Goal: Information Seeking & Learning: Find specific fact

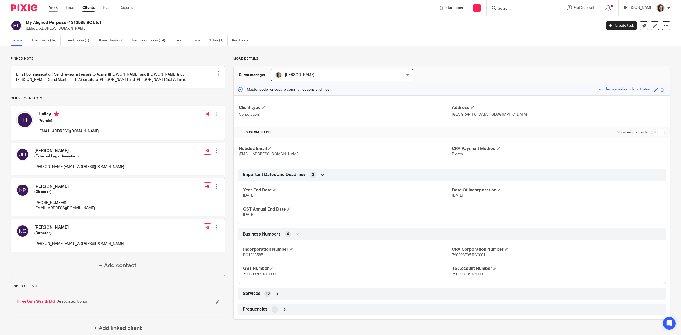
click at [52, 9] on link "Work" at bounding box center [53, 7] width 9 height 5
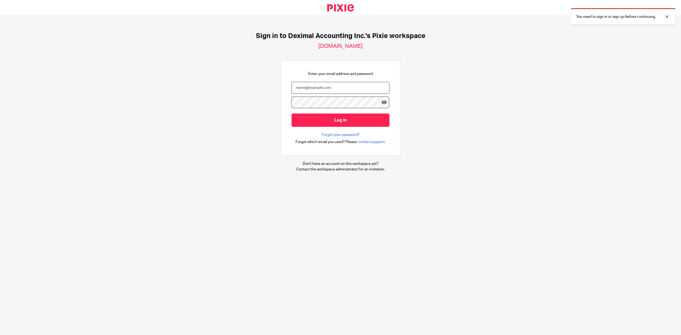
type input "danielle@deximal.ca"
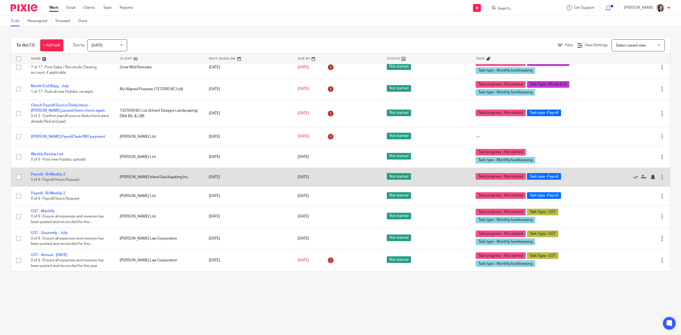
scroll to position [1514, 0]
click at [56, 173] on link "Payroll - Bi-Weekly 2" at bounding box center [48, 175] width 34 height 4
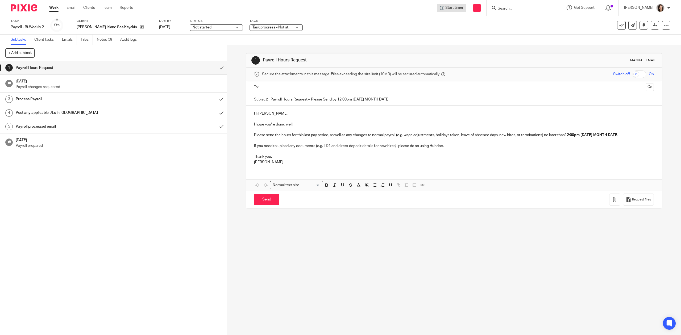
click at [457, 7] on span "Start timer" at bounding box center [454, 8] width 18 height 6
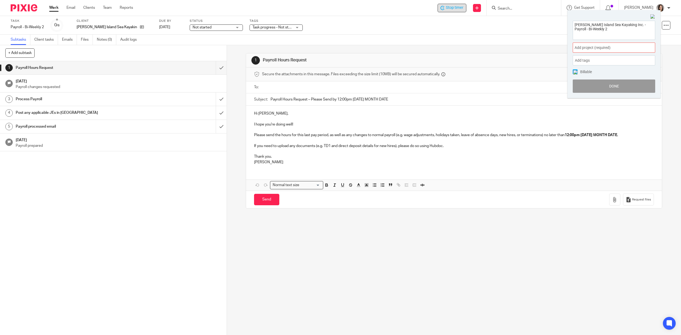
click at [589, 45] on span "Add project (required) :" at bounding box center [608, 48] width 67 height 6
type input "bowen"
click at [608, 87] on li "Bowen Island Sea Kayaking" at bounding box center [612, 87] width 69 height 6
click at [622, 80] on button "Done" at bounding box center [614, 86] width 82 height 13
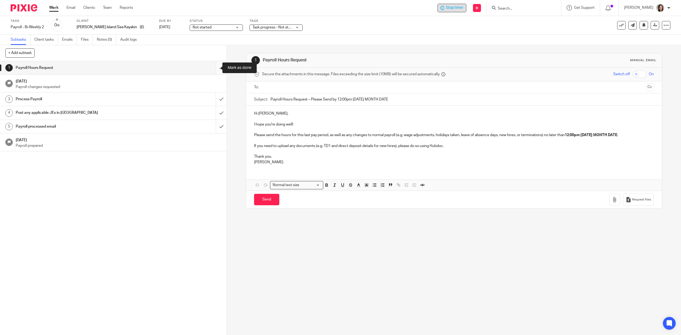
click at [213, 67] on input "submit" at bounding box center [113, 67] width 227 height 13
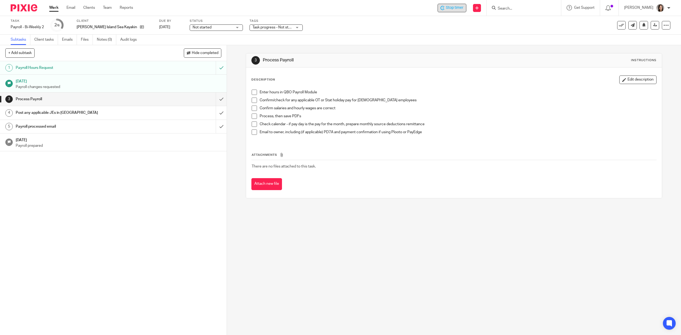
click at [453, 8] on span "Stop timer" at bounding box center [455, 8] width 18 height 6
click at [53, 6] on link "Work" at bounding box center [53, 7] width 9 height 5
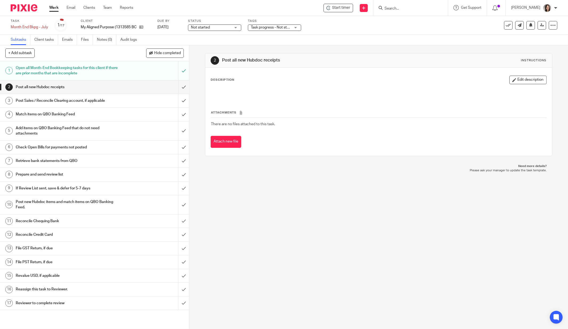
click at [55, 8] on link "Work" at bounding box center [53, 7] width 9 height 5
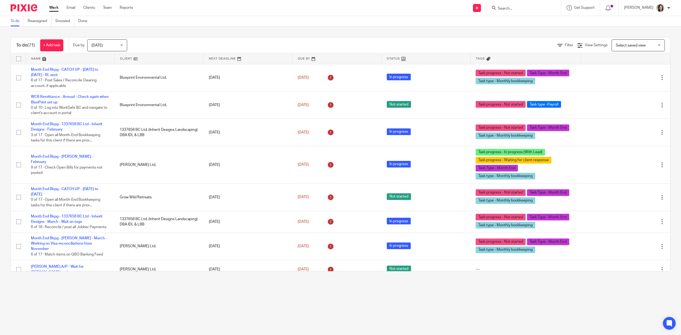
click at [531, 8] on input "Search" at bounding box center [521, 8] width 48 height 5
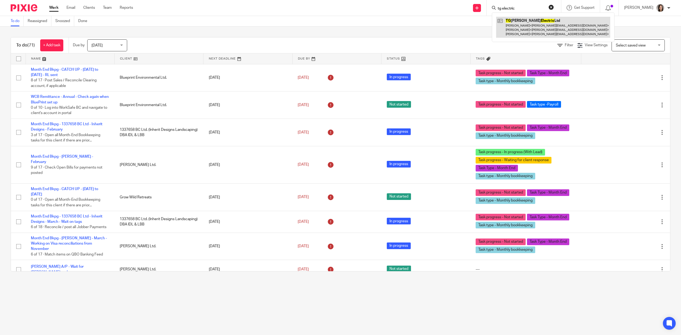
type input "tg electric"
click at [552, 23] on link at bounding box center [553, 27] width 114 height 21
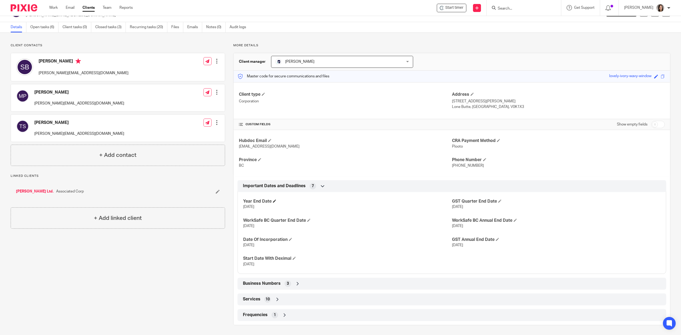
scroll to position [15, 0]
click at [293, 282] on div "Business Numbers 3" at bounding box center [452, 283] width 421 height 9
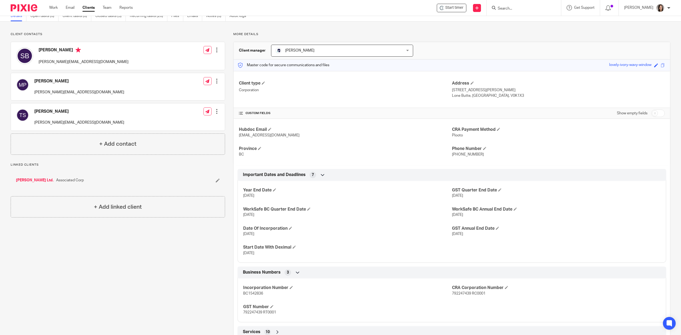
scroll to position [59, 0]
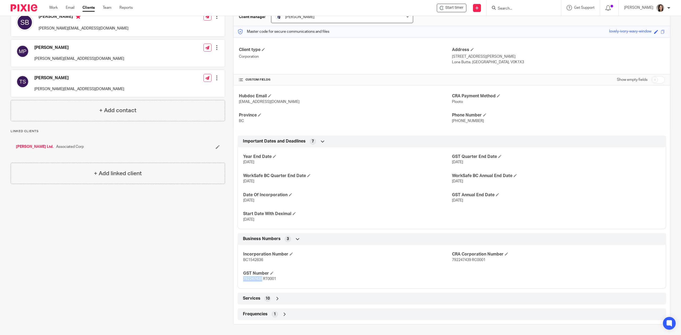
drag, startPoint x: 261, startPoint y: 279, endPoint x: 236, endPoint y: 280, distance: 25.6
click at [236, 280] on div "Business Numbers 3 Incorporation Number BC1542836 CRA Corporation Number 792247…" at bounding box center [452, 261] width 437 height 56
copy span "792247439"
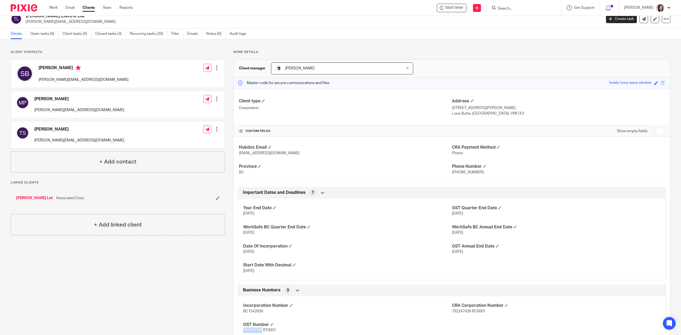
scroll to position [0, 0]
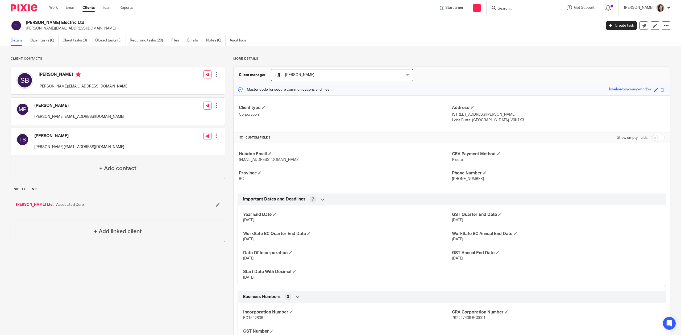
click at [523, 11] on input "Search" at bounding box center [521, 8] width 48 height 5
type input "blueprint"
click at [530, 29] on link at bounding box center [553, 25] width 114 height 16
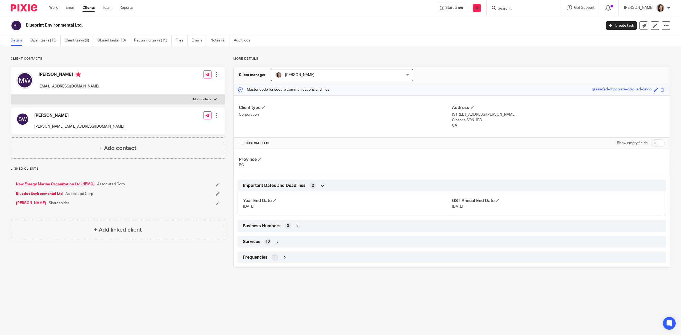
click at [293, 231] on div "Business Numbers 3" at bounding box center [452, 226] width 421 height 9
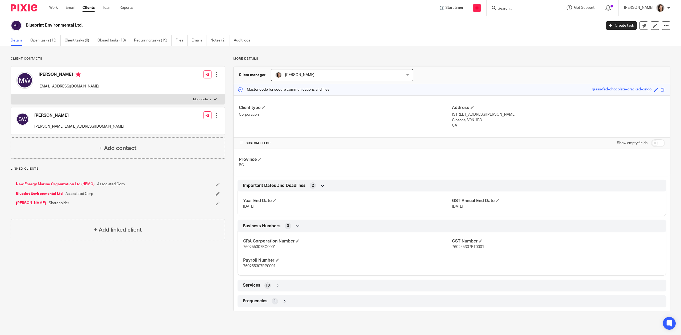
click at [276, 292] on div "Services 10" at bounding box center [452, 286] width 429 height 12
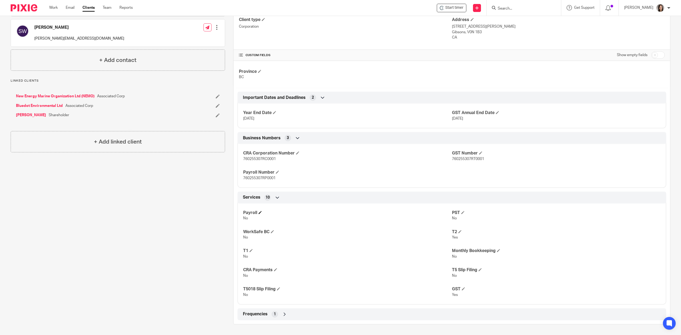
scroll to position [89, 0]
click at [284, 312] on icon at bounding box center [284, 314] width 5 height 5
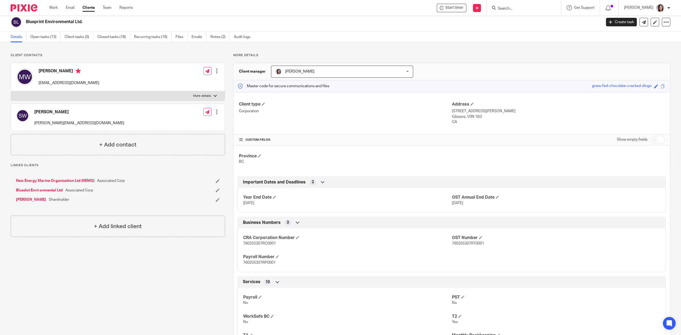
scroll to position [0, 0]
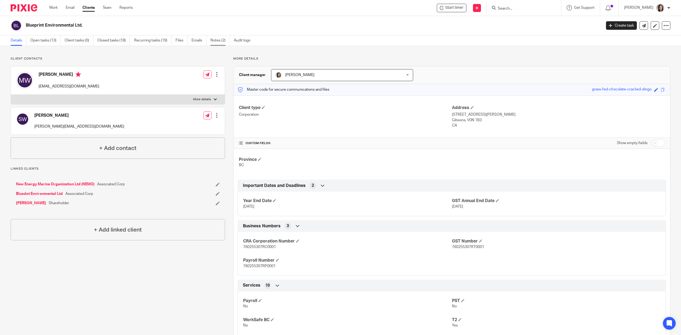
click at [219, 42] on link "Notes (2)" at bounding box center [219, 40] width 19 height 10
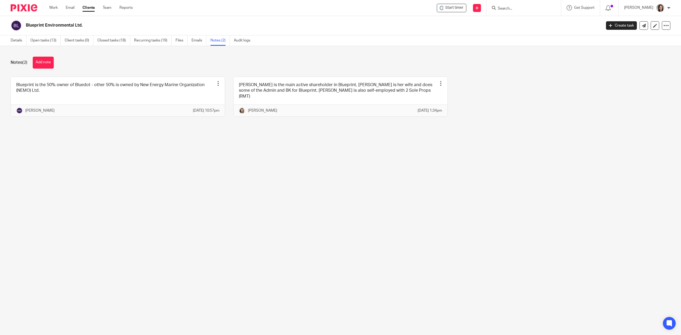
click at [513, 6] on input "Search" at bounding box center [521, 8] width 48 height 5
click at [14, 41] on link "Details" at bounding box center [19, 40] width 16 height 10
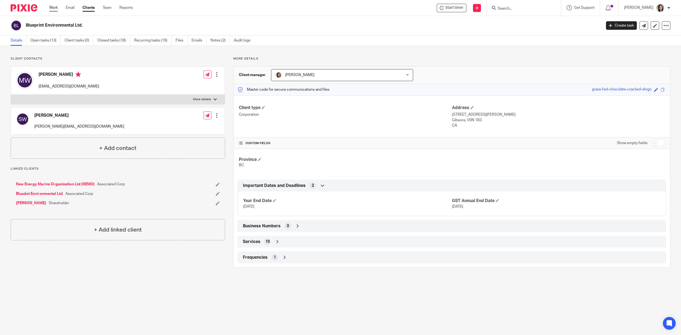
click at [53, 10] on link "Work" at bounding box center [53, 7] width 9 height 5
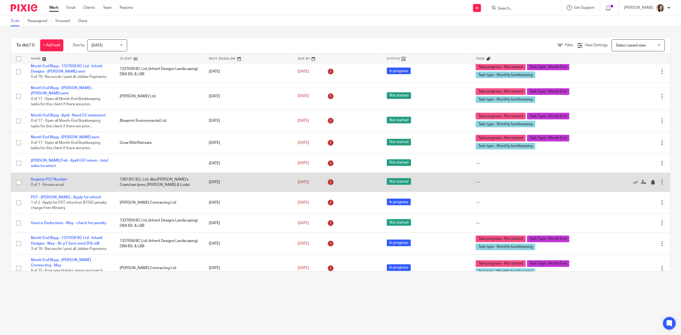
scroll to position [237, 0]
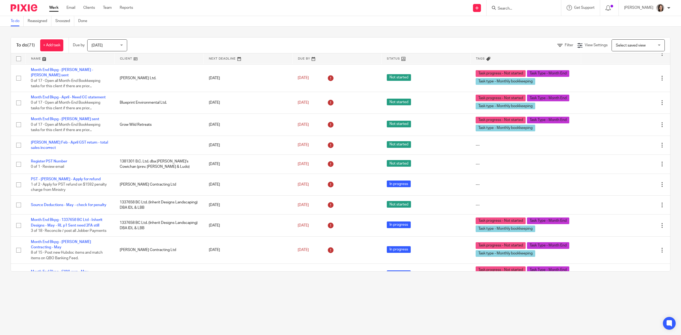
click at [513, 3] on div at bounding box center [524, 8] width 75 height 16
click at [507, 10] on input "Search" at bounding box center [521, 8] width 48 height 5
type input "blueprint"
click at [538, 20] on link at bounding box center [553, 25] width 114 height 16
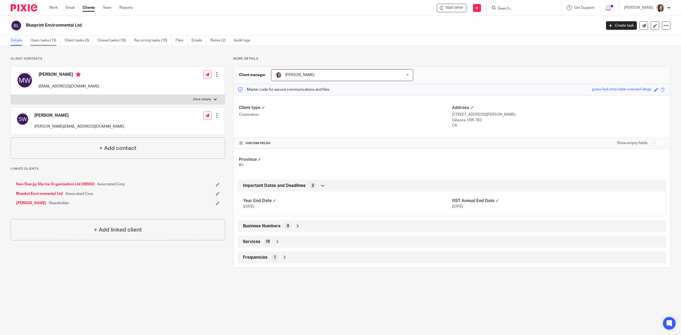
click at [46, 36] on link "Open tasks (13)" at bounding box center [45, 40] width 30 height 10
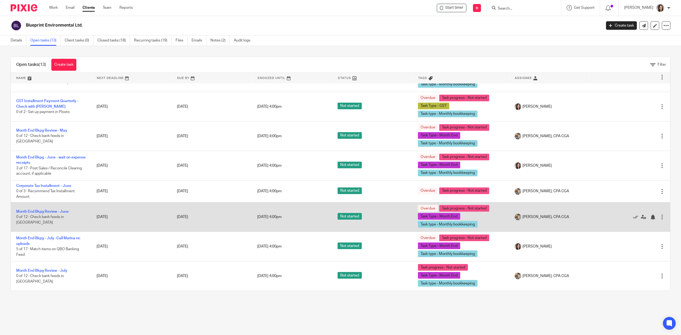
scroll to position [159, 0]
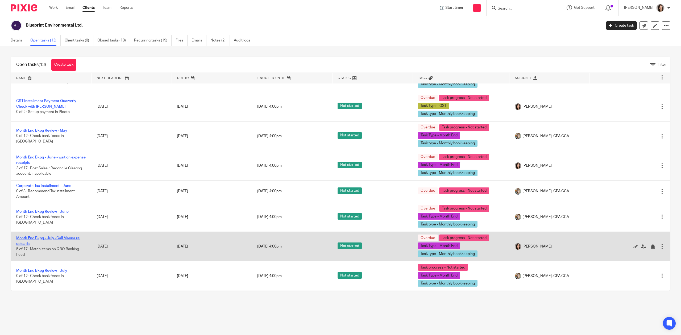
click at [58, 239] on link "Month End Bkpg - July -Call Marina re: uploads" at bounding box center [48, 241] width 64 height 9
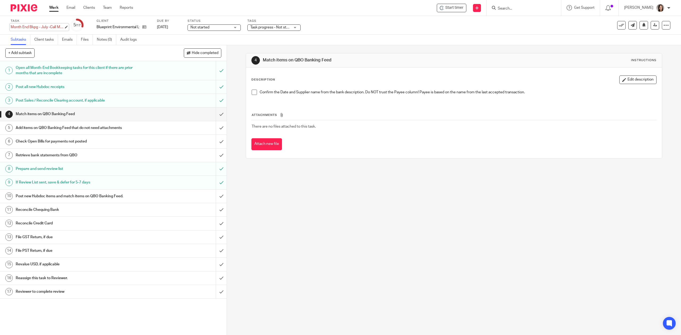
click at [46, 25] on div "Month End Bkpg - July -Call Marina re: uploads Save Month End Bkpg - July -Call…" at bounding box center [37, 26] width 53 height 5
click at [52, 27] on input "Month End Bkpg - July -Call Marina re: uploads" at bounding box center [50, 27] width 78 height 6
drag, startPoint x: 52, startPoint y: 27, endPoint x: 106, endPoint y: 31, distance: 54.2
click at [106, 31] on div "Task Month End Bkpg - July -Call Marina re: uploads Save Month End Bkpg - July …" at bounding box center [286, 25] width 550 height 13
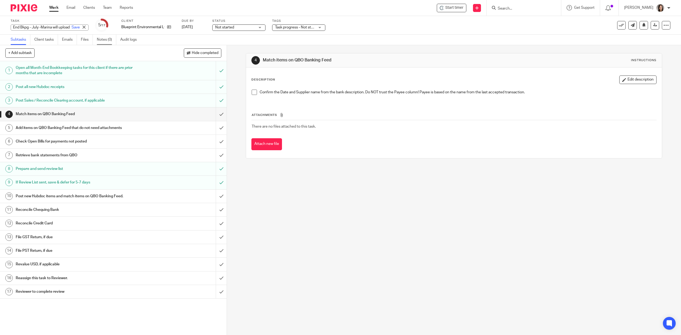
scroll to position [0, 24]
type input "Month End Bkpg - July -Marina will upload by end of week"
click at [165, 5] on div "Start timer Send new email Create task Add client Request signature Get Support…" at bounding box center [411, 8] width 540 height 16
click at [142, 28] on icon at bounding box center [144, 27] width 4 height 4
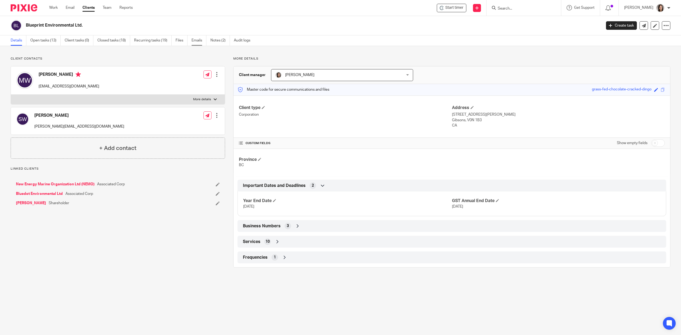
click at [195, 43] on link "Emails" at bounding box center [199, 40] width 15 height 10
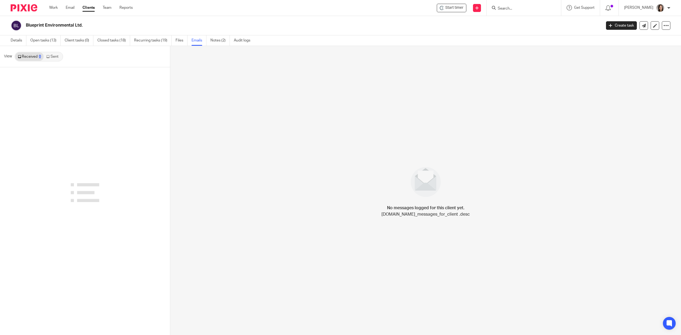
click at [52, 58] on link "Sent" at bounding box center [53, 56] width 19 height 9
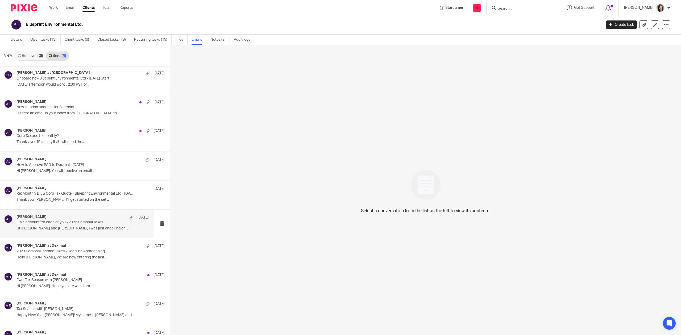
scroll to position [1794, 0]
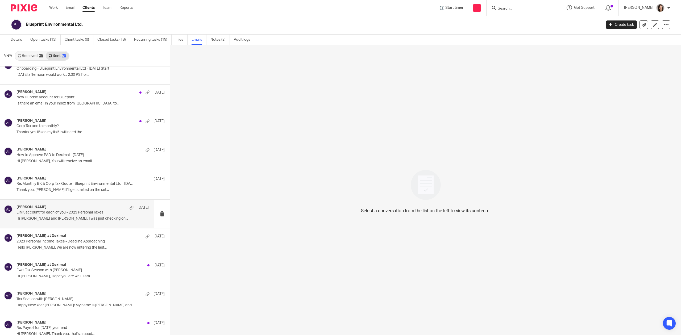
click at [53, 221] on p "Hi Marina and Sarah, I was just checking on..." at bounding box center [82, 219] width 132 height 5
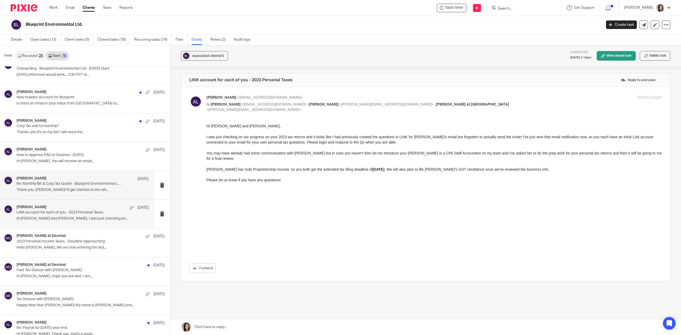
scroll to position [0, 0]
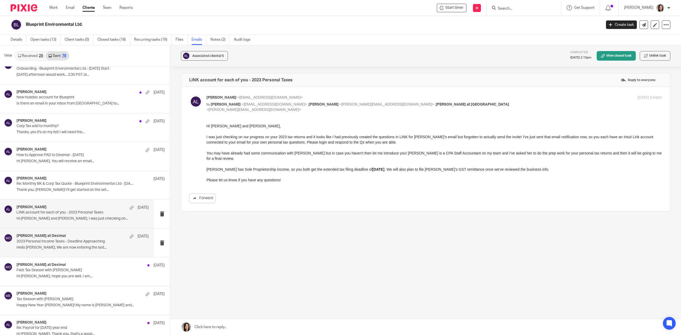
click at [57, 250] on p "Hello Marina, We are now entering the last..." at bounding box center [82, 248] width 132 height 5
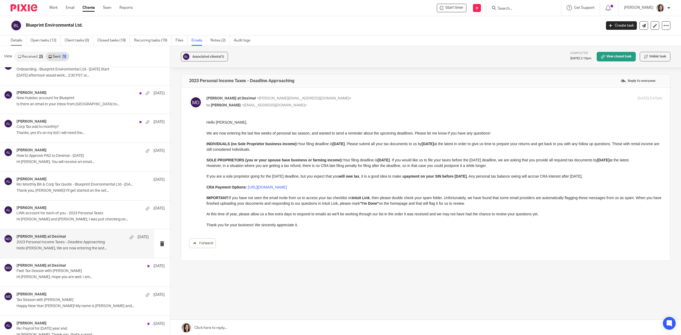
click at [19, 41] on link "Details" at bounding box center [19, 40] width 16 height 10
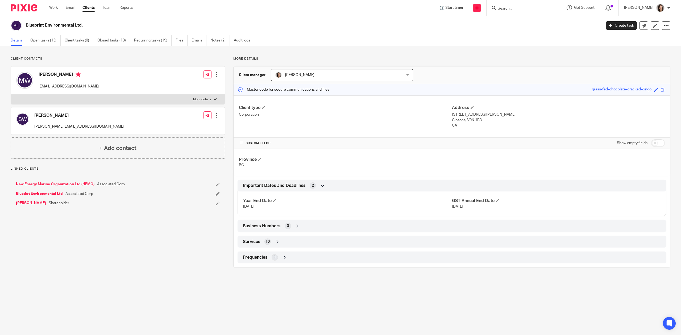
click at [292, 227] on div "Business Numbers 3" at bounding box center [452, 226] width 421 height 9
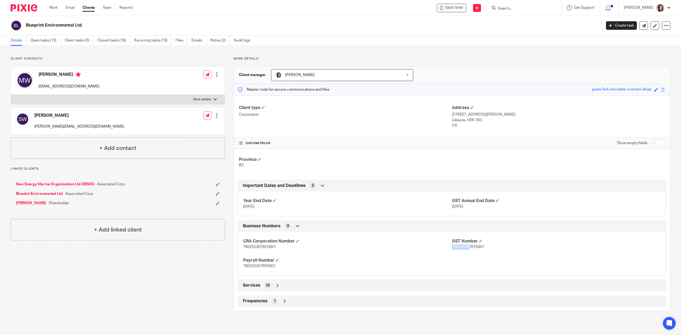
drag, startPoint x: 466, startPoint y: 249, endPoint x: 448, endPoint y: 248, distance: 17.3
click at [452, 248] on span "760255307RT0001" at bounding box center [468, 247] width 32 height 4
copy span "76025530"
click at [458, 261] on div "CRA Corporation Number 760255307RC0001 GST Number 760255307RT0001 Payroll Numbe…" at bounding box center [452, 252] width 429 height 48
drag, startPoint x: 261, startPoint y: 268, endPoint x: 241, endPoint y: 268, distance: 20.2
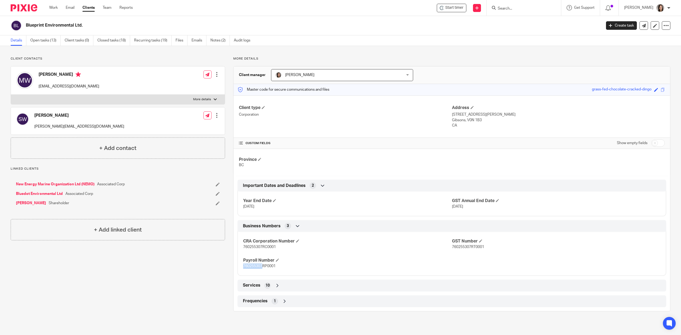
click at [241, 268] on div "CRA Corporation Number 760255307RC0001 GST Number 760255307RT0001 Payroll Numbe…" at bounding box center [452, 252] width 429 height 48
copy span "760255307"
click at [196, 42] on link "Emails" at bounding box center [199, 40] width 15 height 10
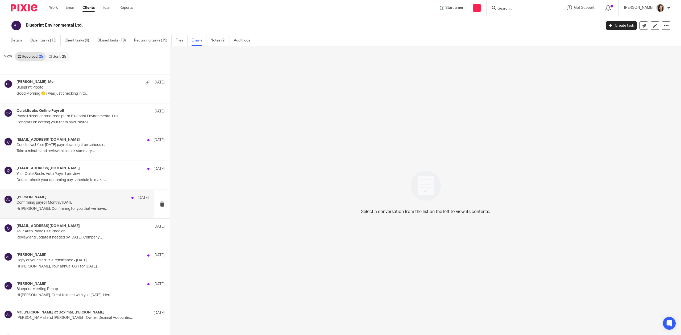
scroll to position [237, 0]
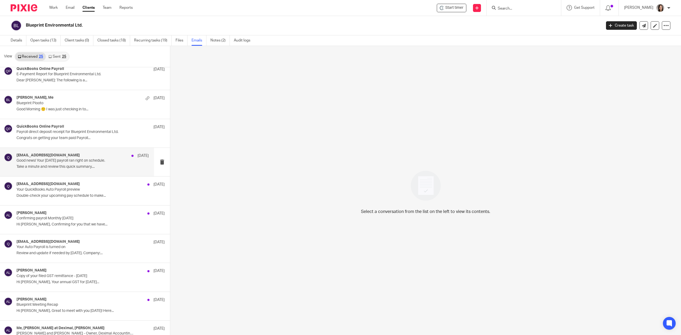
click at [66, 167] on p "Take a minute and review this quick summary...." at bounding box center [82, 167] width 132 height 5
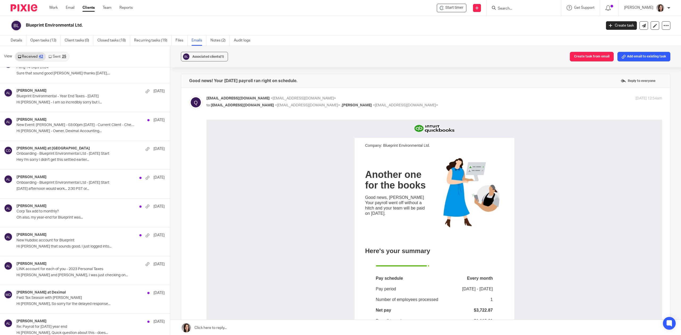
scroll to position [751, 0]
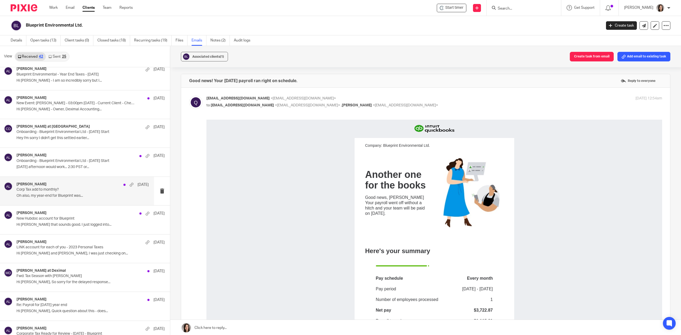
click at [38, 192] on p "Corp Tax add to monthly?" at bounding box center [69, 190] width 106 height 5
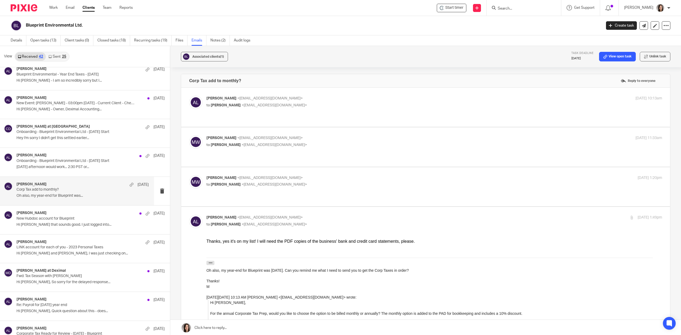
scroll to position [0, 0]
click at [265, 99] on p "Alicia Loewen <info@deximal.ca>" at bounding box center [358, 99] width 304 height 6
checkbox input "true"
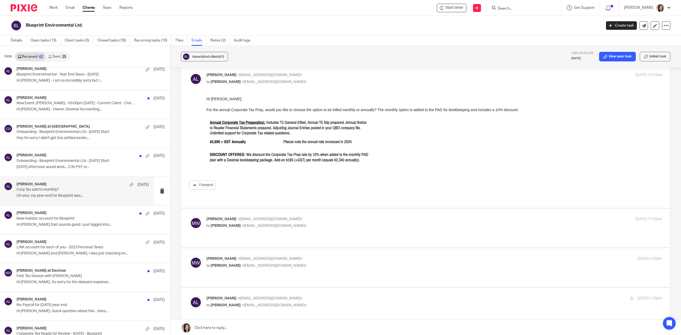
scroll to position [24, 0]
click at [265, 224] on span "<info@deximal.ca>" at bounding box center [274, 226] width 65 height 4
checkbox input "true"
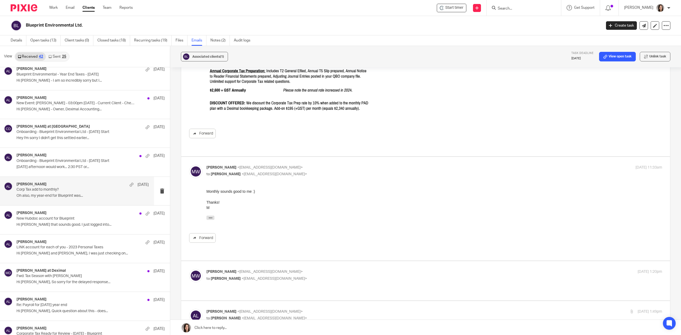
scroll to position [95, 0]
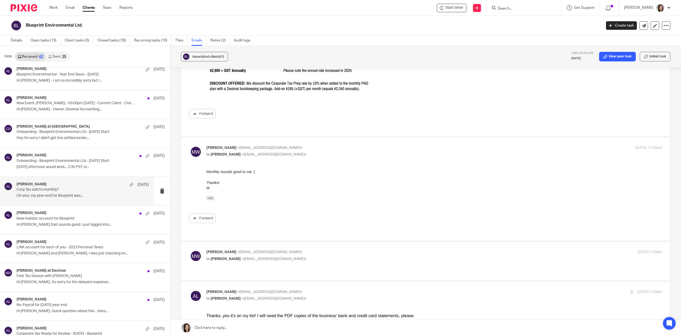
click at [284, 257] on p "to Alicia Loewen <info@deximal.ca>" at bounding box center [358, 260] width 304 height 6
checkbox input "true"
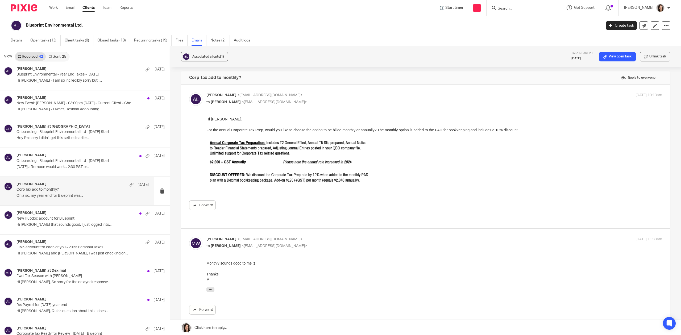
scroll to position [0, 0]
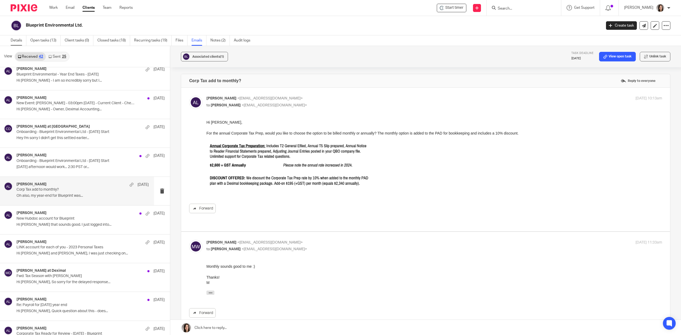
click at [13, 38] on link "Details" at bounding box center [19, 40] width 16 height 10
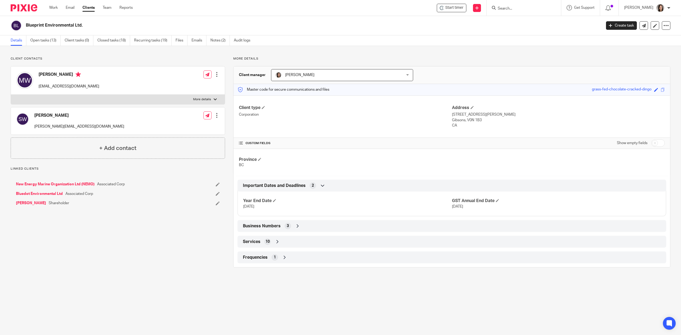
click at [295, 228] on icon at bounding box center [297, 226] width 5 height 5
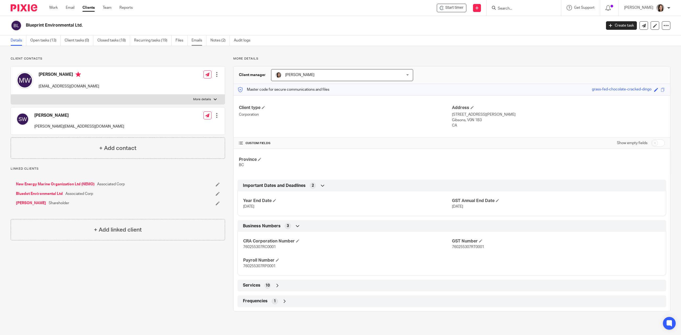
click at [200, 43] on link "Emails" at bounding box center [199, 40] width 15 height 10
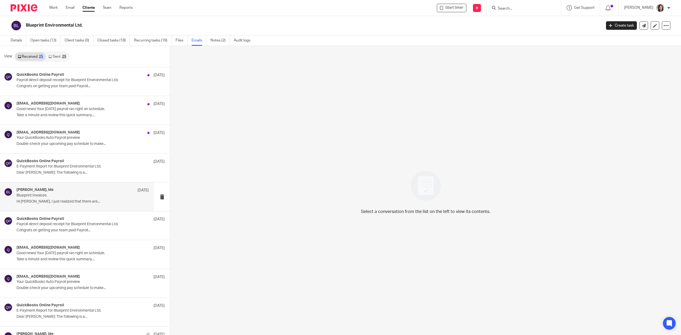
click at [54, 199] on div "[PERSON_NAME], Me [DATE] Blueprint Invoices Hi [PERSON_NAME], I just realized t…" at bounding box center [82, 197] width 132 height 18
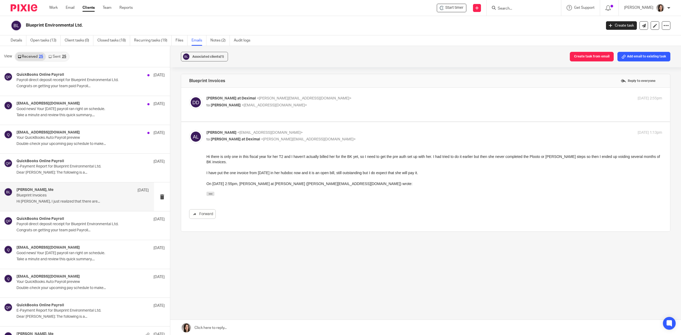
click at [513, 10] on input "Search" at bounding box center [521, 8] width 48 height 5
type input "synlawn"
click at [530, 18] on link at bounding box center [553, 25] width 114 height 16
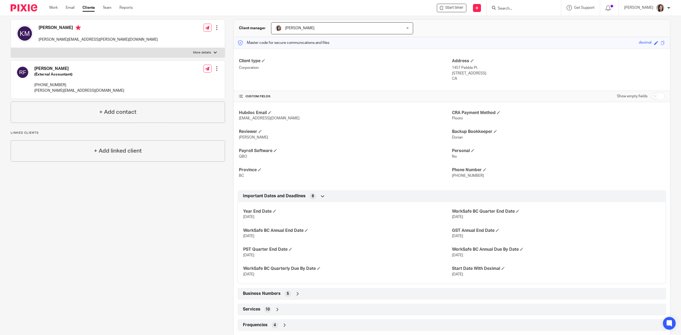
scroll to position [59, 0]
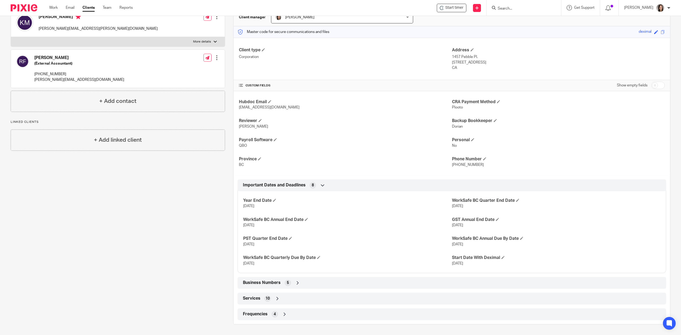
click at [295, 282] on icon at bounding box center [297, 282] width 5 height 5
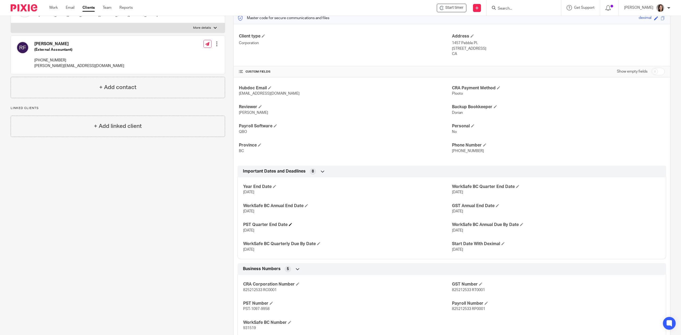
scroll to position [122, 0]
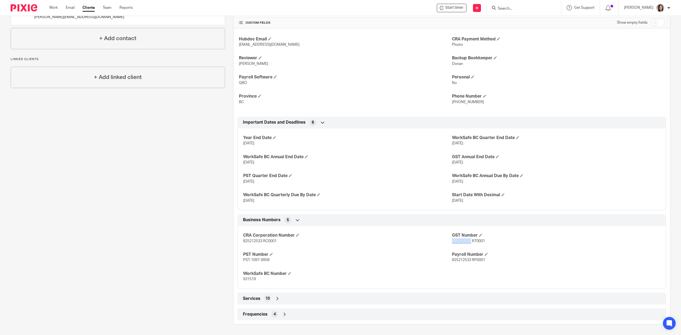
drag, startPoint x: 468, startPoint y: 242, endPoint x: 449, endPoint y: 240, distance: 19.0
click at [452, 240] on span "825212533 RT0001" at bounding box center [468, 241] width 33 height 4
copy span "825212533"
